Goal: Information Seeking & Learning: Learn about a topic

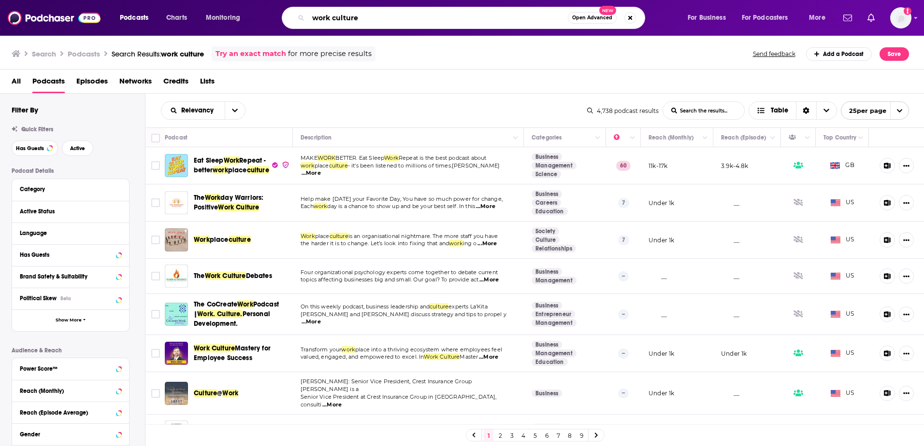
click at [375, 23] on input "work culture" at bounding box center [437, 17] width 259 height 15
click at [374, 21] on input "work culture" at bounding box center [437, 17] width 259 height 15
type input "w"
type input "digital HR leaders"
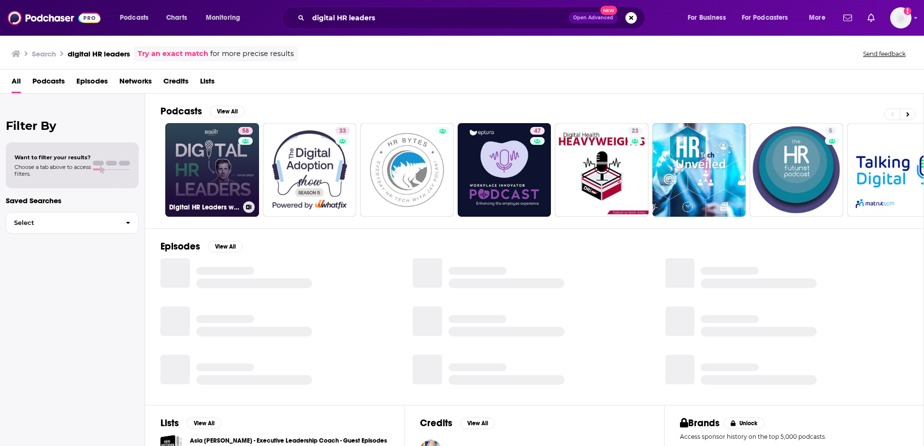
click at [208, 184] on link "58 Digital HR Leaders with [PERSON_NAME]" at bounding box center [212, 170] width 94 height 94
